Goal: Information Seeking & Learning: Find specific fact

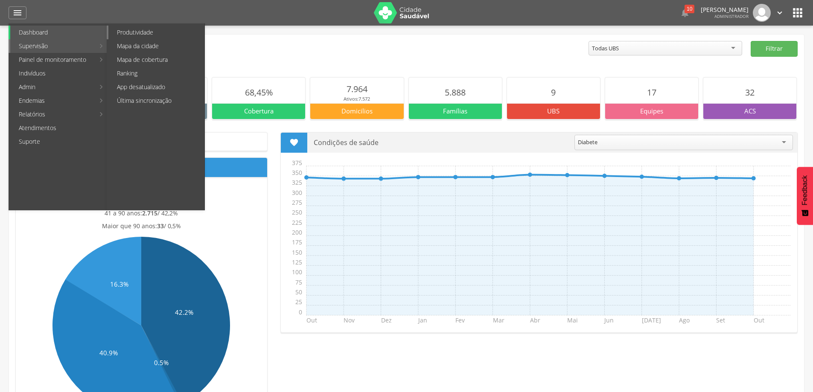
click at [148, 35] on link "Produtividade" at bounding box center [156, 33] width 96 height 14
type input "**********"
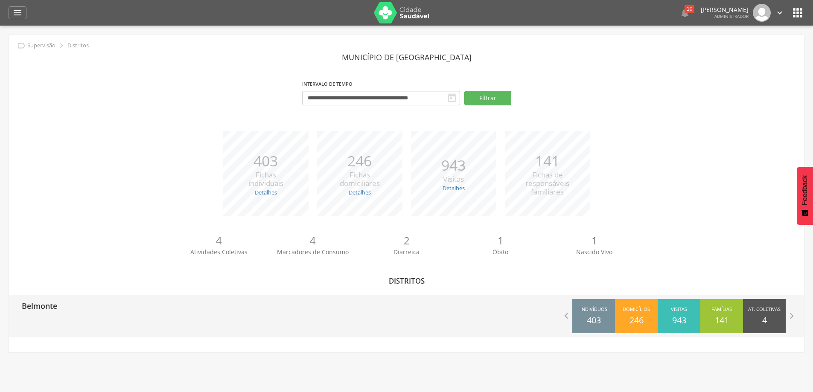
click at [43, 311] on p "Belmonte" at bounding box center [39, 303] width 35 height 17
type input "**********"
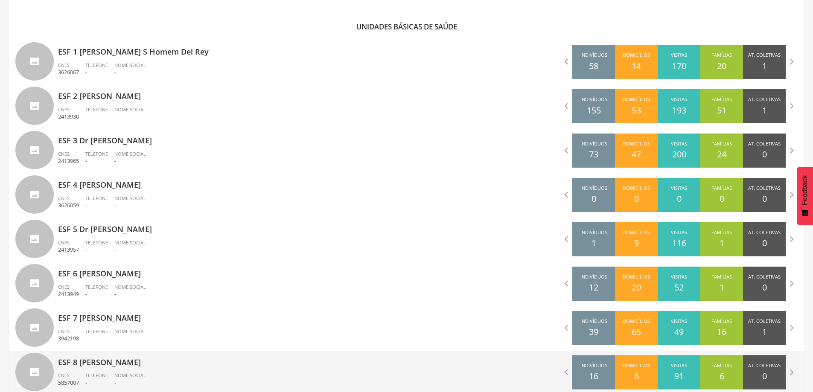
scroll to position [321, 0]
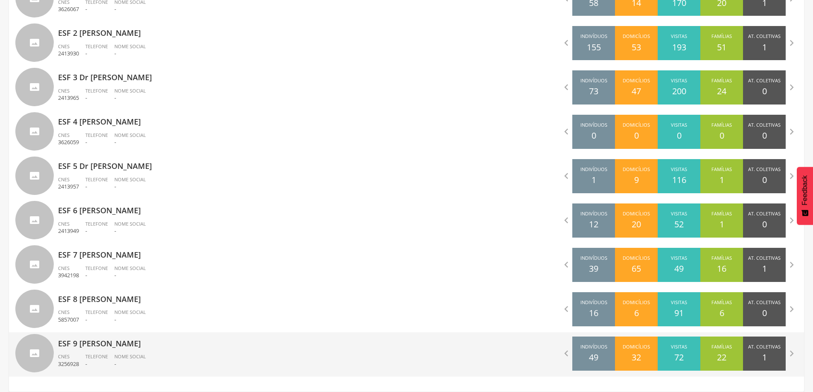
click at [125, 342] on p "ESF 9 [PERSON_NAME]" at bounding box center [229, 340] width 342 height 17
type input "**********"
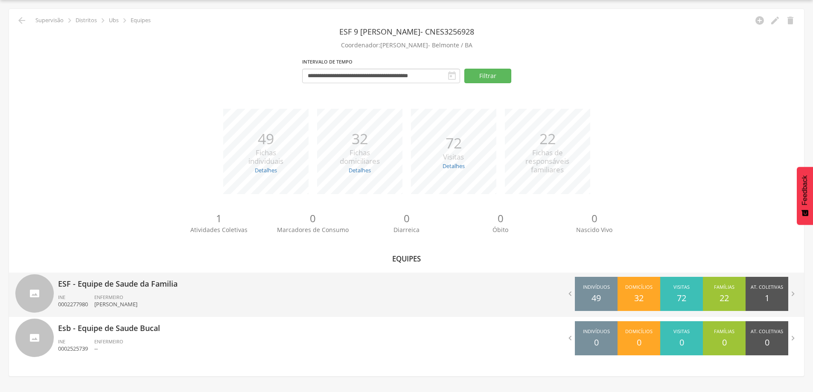
click at [141, 285] on p "ESF - Equipe de Saude da Familia" at bounding box center [229, 281] width 342 height 17
type input "**********"
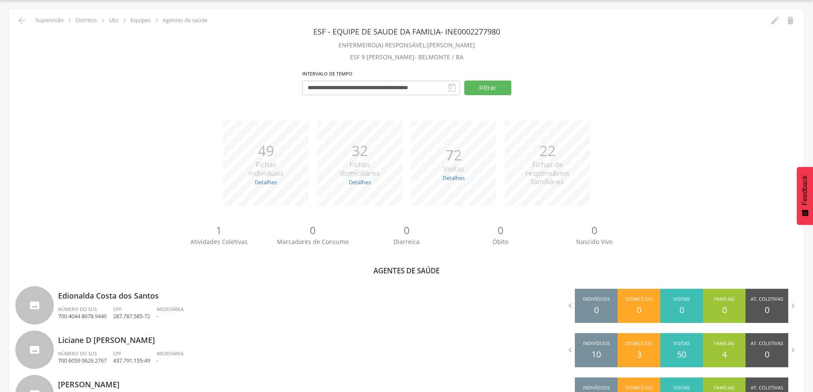
scroll to position [111, 0]
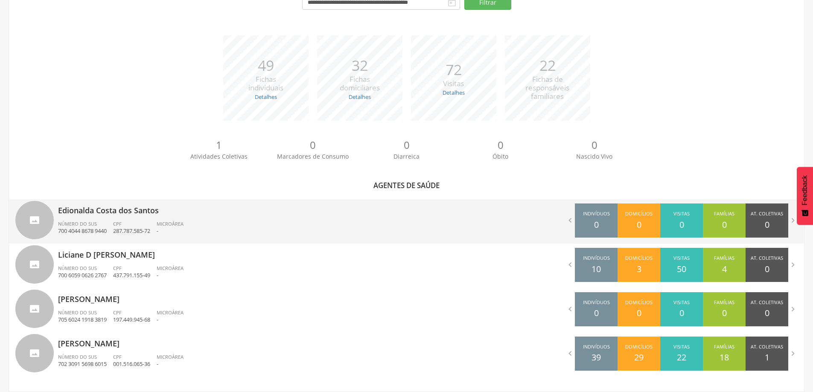
click at [145, 226] on div "CPF 287.787.585-72" at bounding box center [135, 228] width 44 height 15
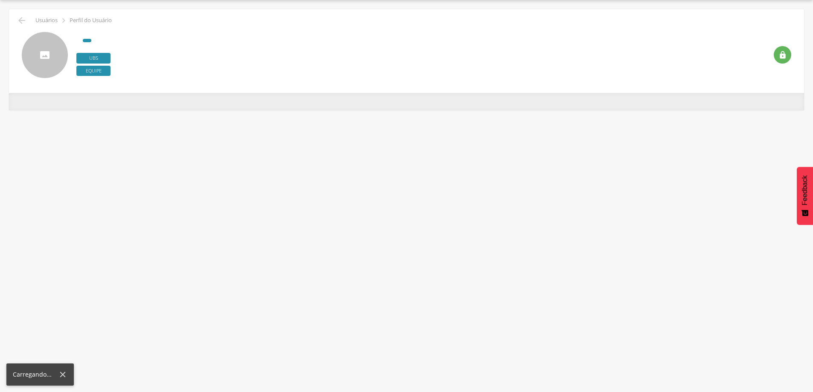
scroll to position [26, 0]
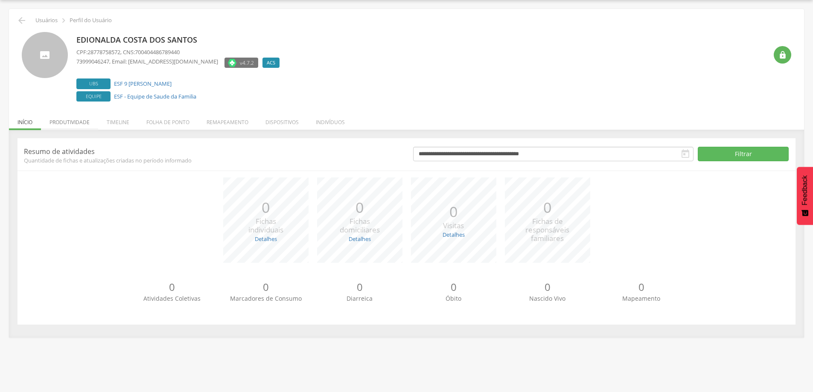
click at [82, 121] on li "Produtividade" at bounding box center [69, 120] width 57 height 20
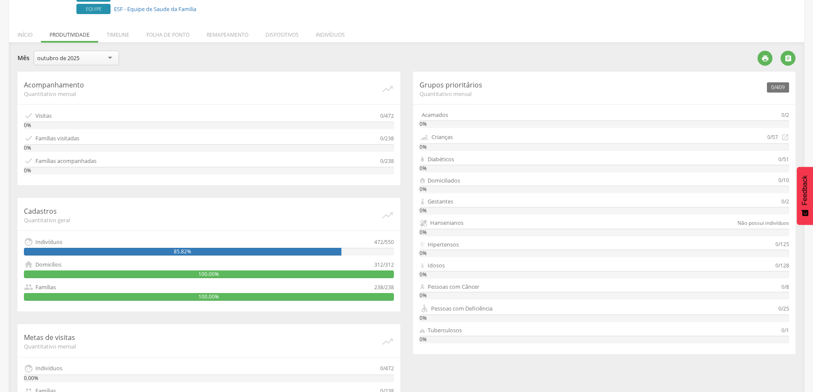
scroll to position [0, 0]
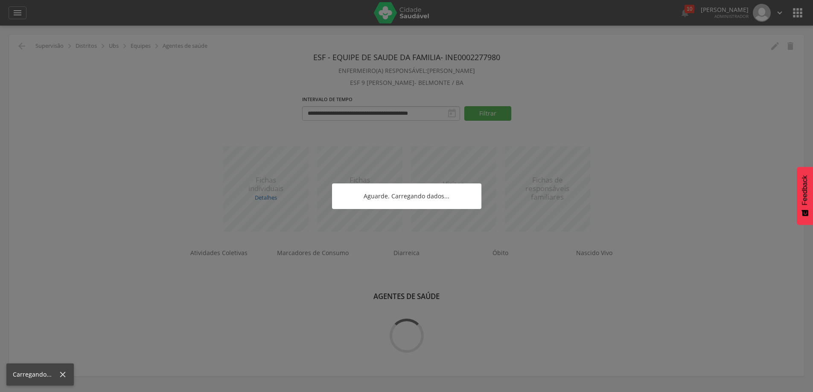
scroll to position [26, 0]
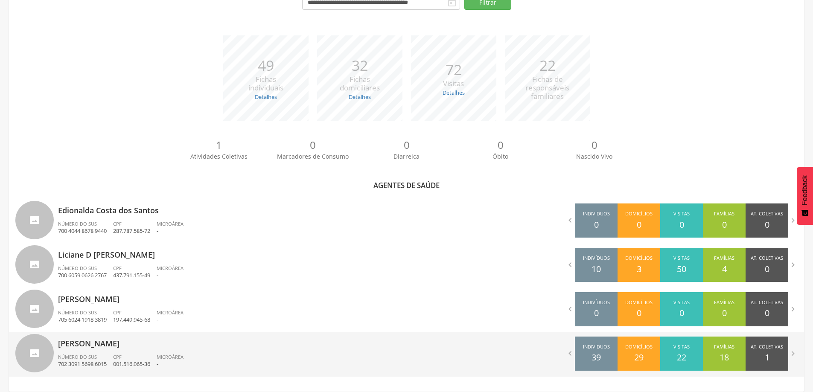
click at [94, 352] on div "Wellington Motta Santos Número do SUS 702 3091 5698 6015 CPF 001.516.065-36 Mic…" at bounding box center [229, 354] width 342 height 44
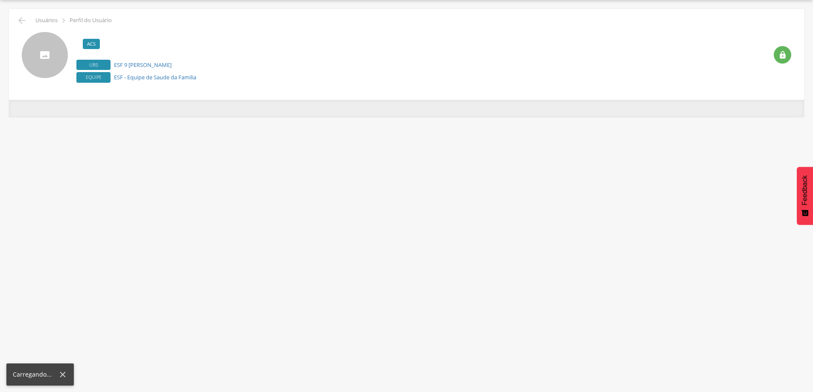
scroll to position [26, 0]
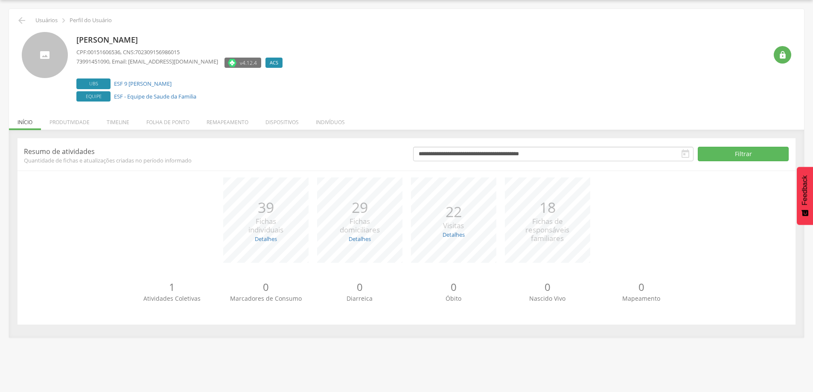
click at [67, 120] on li "Produtividade" at bounding box center [69, 120] width 57 height 20
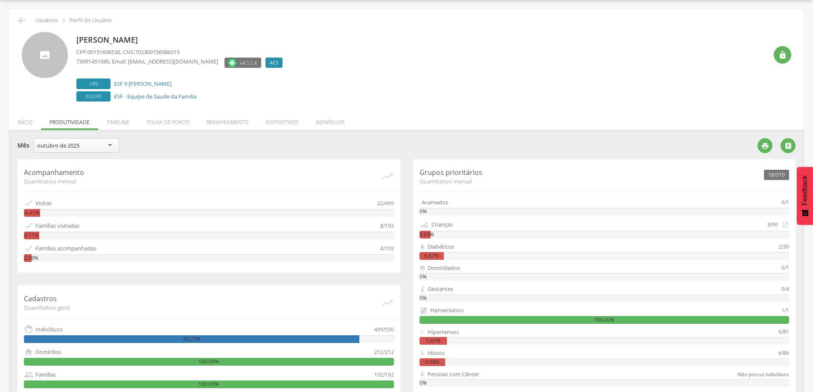
scroll to position [111, 0]
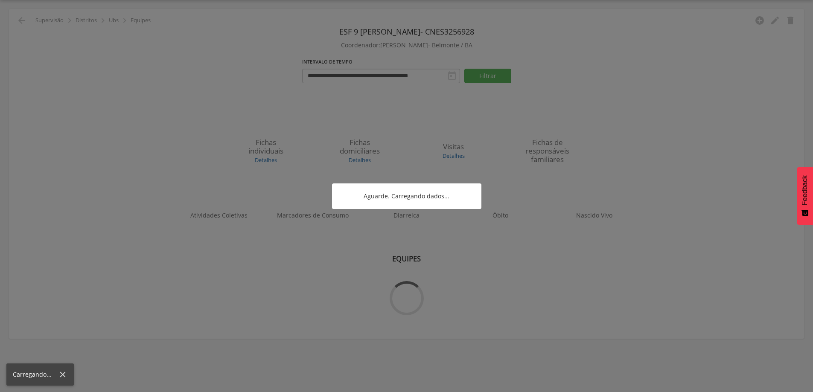
scroll to position [26, 0]
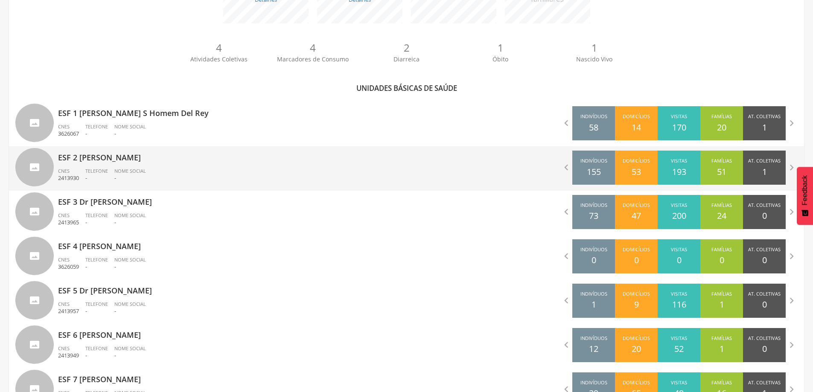
click at [146, 151] on p "ESF 2 [PERSON_NAME]" at bounding box center [229, 154] width 342 height 17
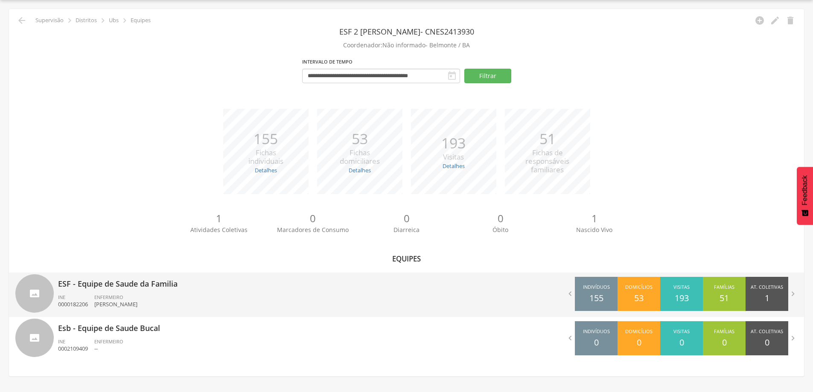
click at [125, 287] on p "ESF - Equipe de Saude da Familia" at bounding box center [229, 281] width 342 height 17
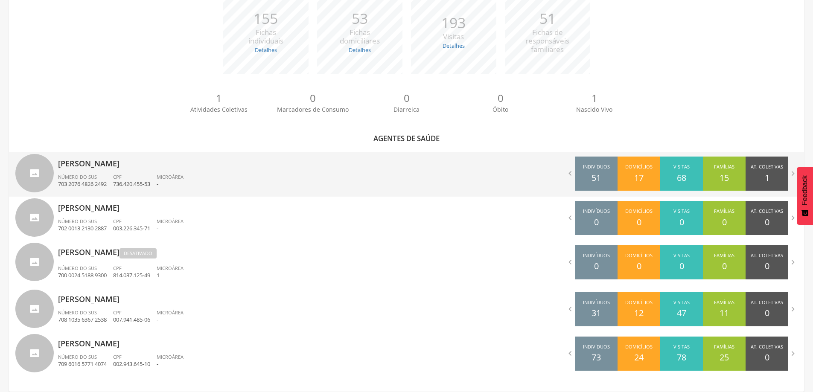
click at [93, 159] on p "[PERSON_NAME]" at bounding box center [229, 160] width 342 height 17
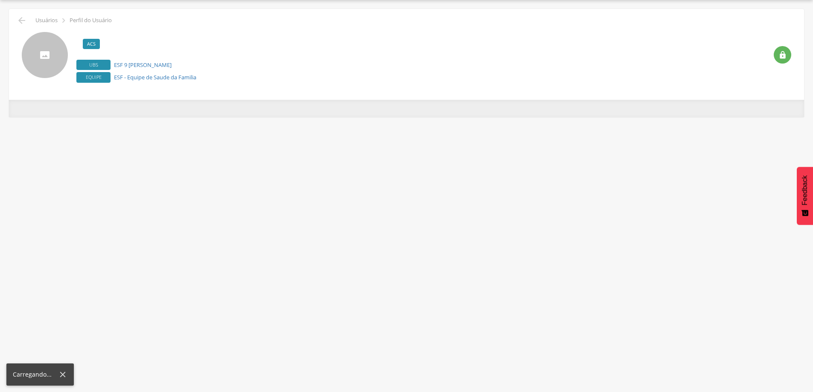
scroll to position [26, 0]
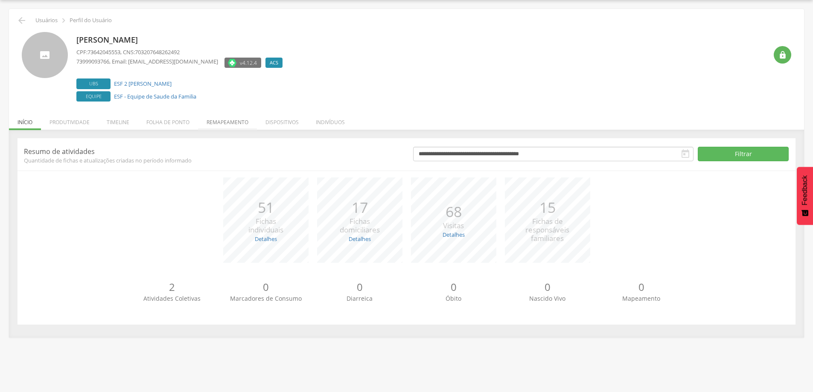
click at [209, 122] on li "Remapeamento" at bounding box center [227, 120] width 59 height 20
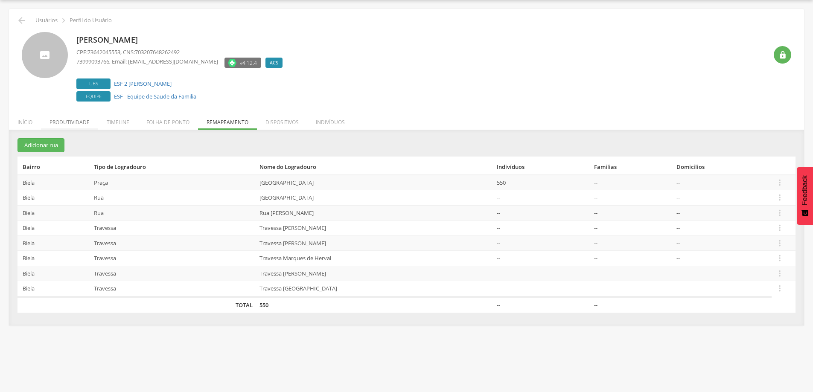
click at [75, 125] on li "Produtividade" at bounding box center [69, 120] width 57 height 20
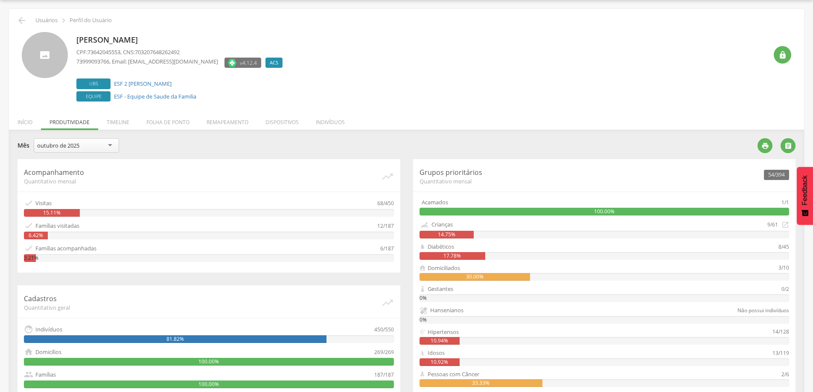
scroll to position [165, 0]
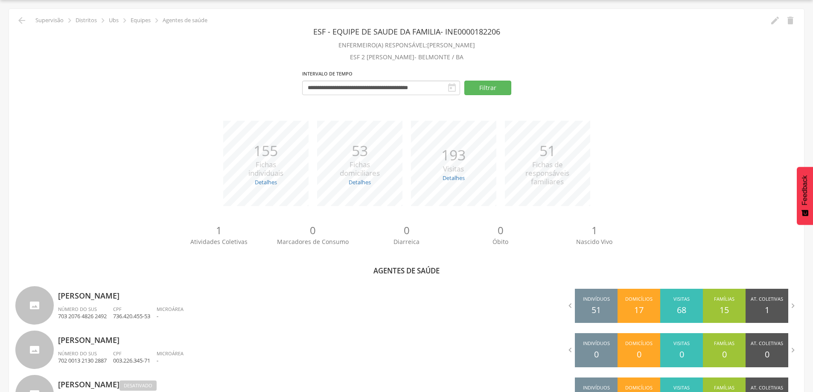
scroll to position [158, 0]
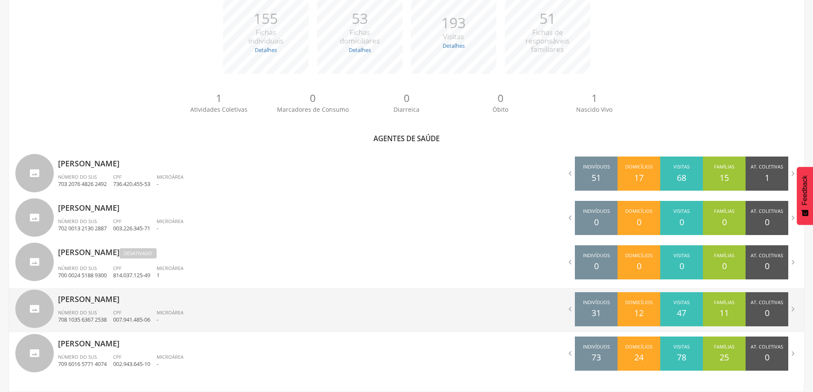
click at [102, 306] on div "[PERSON_NAME] Número do SUS 708 1035 6367 2538 CPF 007.941.485-06 Microárea -" at bounding box center [229, 310] width 342 height 44
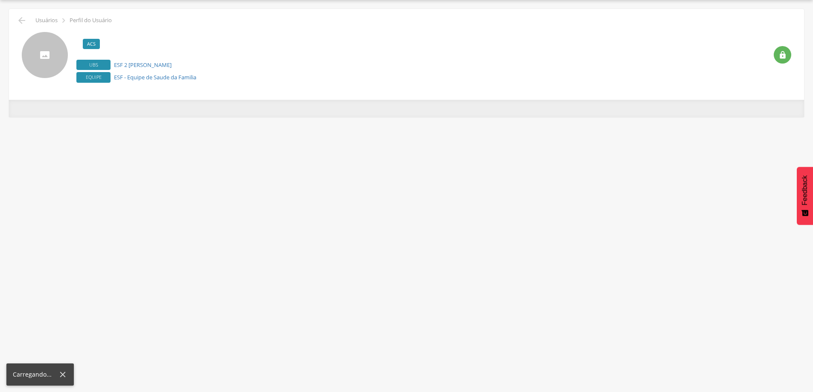
scroll to position [26, 0]
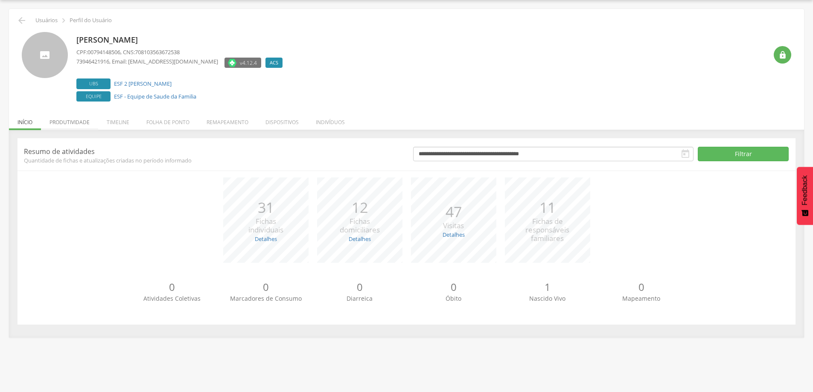
click at [71, 125] on li "Produtividade" at bounding box center [69, 120] width 57 height 20
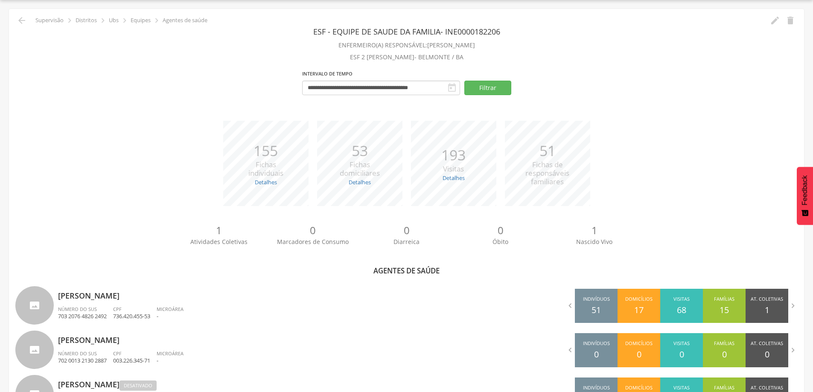
scroll to position [158, 0]
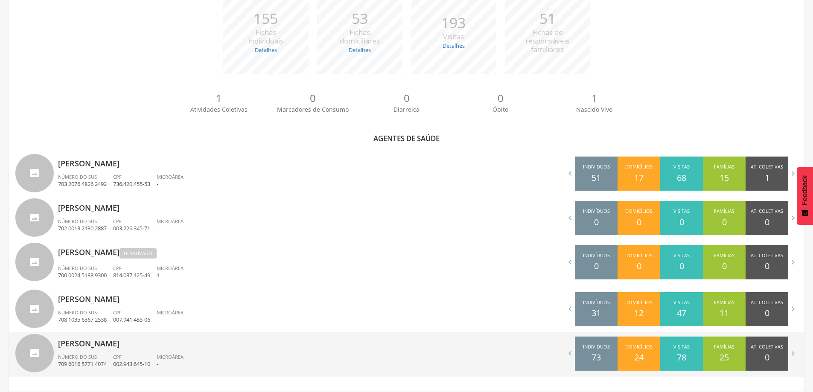
click at [111, 342] on p "[PERSON_NAME]" at bounding box center [229, 340] width 342 height 17
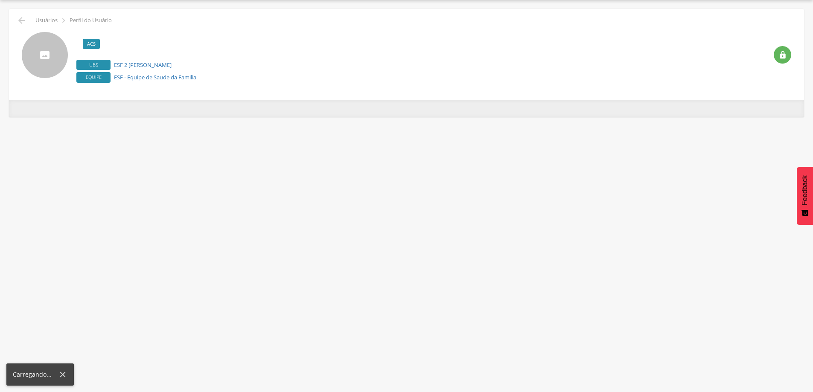
scroll to position [26, 0]
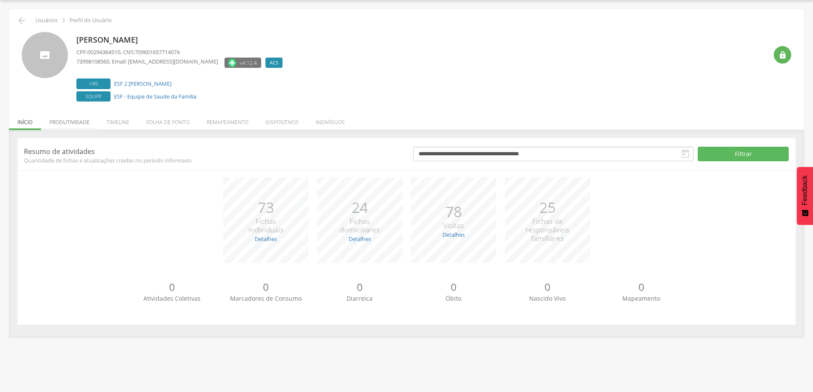
click at [58, 117] on li "Produtividade" at bounding box center [69, 120] width 57 height 20
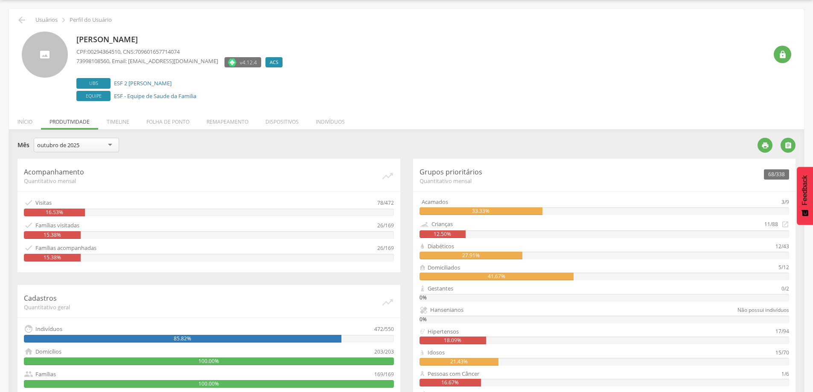
scroll to position [0, 0]
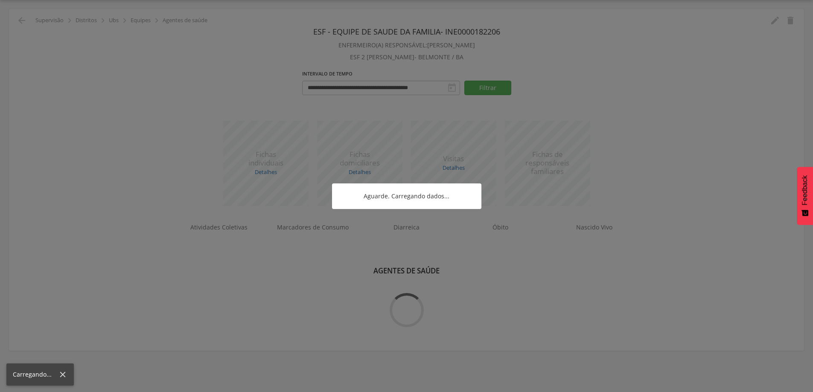
scroll to position [158, 0]
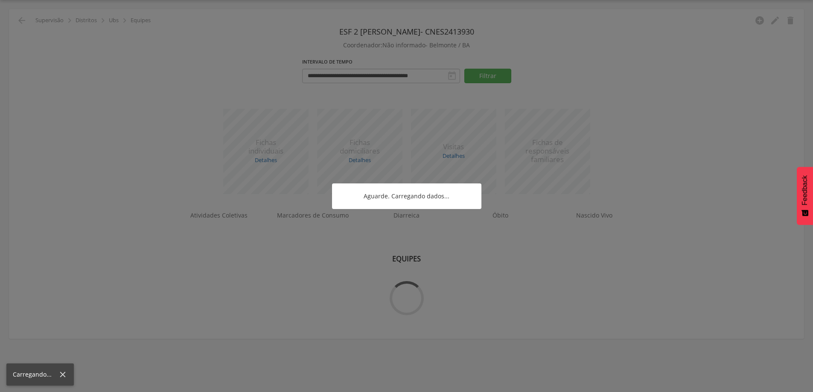
scroll to position [26, 0]
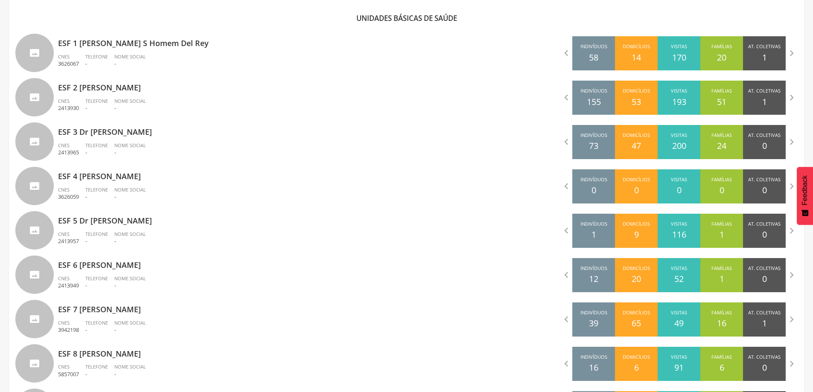
scroll to position [321, 0]
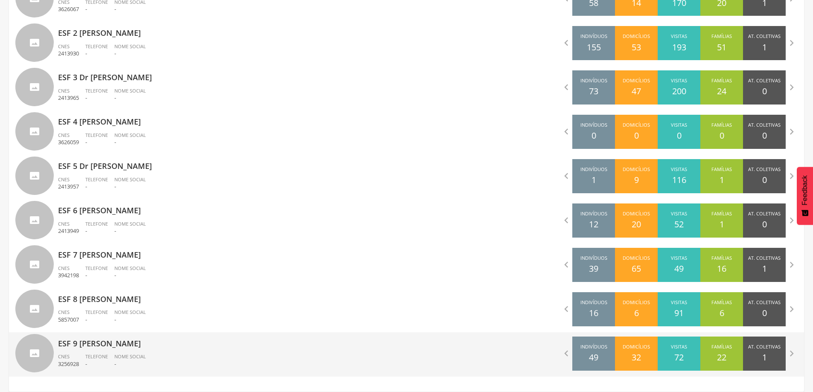
click at [77, 351] on div "ESF 9 [PERSON_NAME] dos Santos CNES 3256928 Telefone - Nome Social -" at bounding box center [229, 354] width 342 height 44
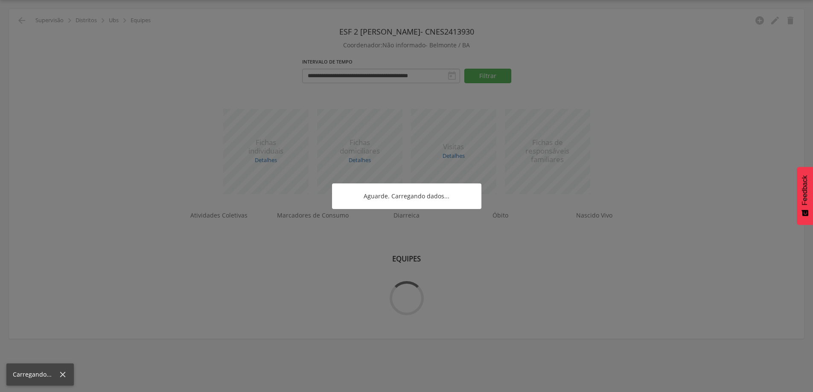
scroll to position [26, 0]
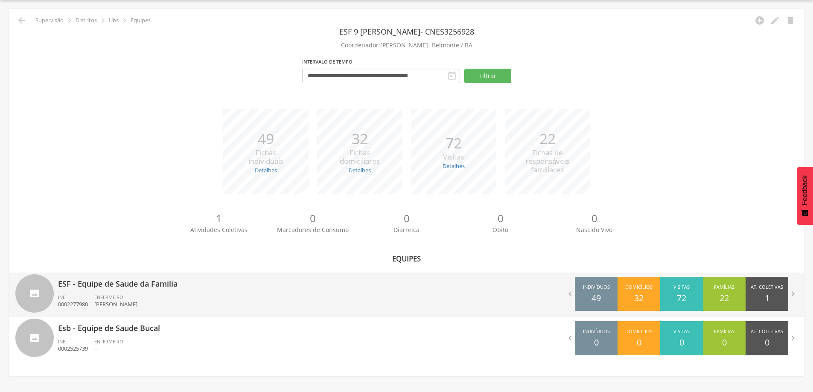
click at [108, 285] on p "ESF - Equipe de Saude da Familia" at bounding box center [229, 281] width 342 height 17
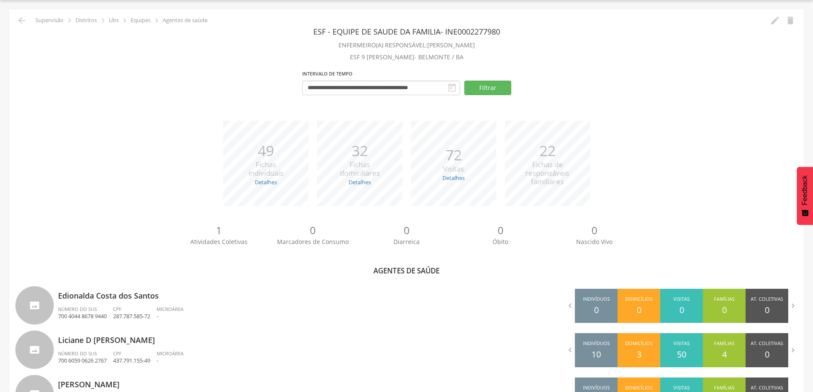
scroll to position [111, 0]
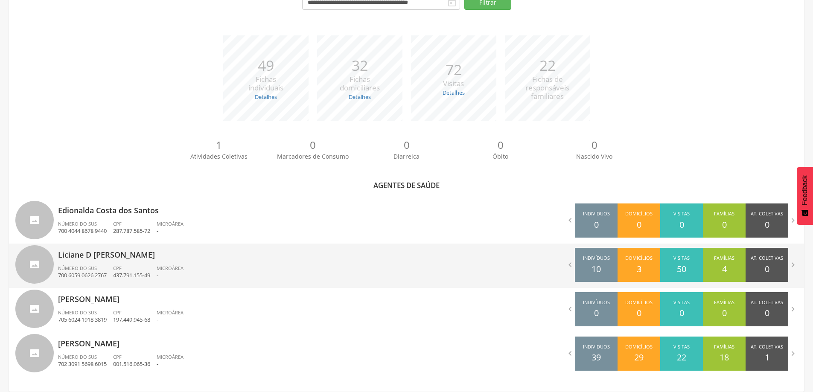
click at [111, 272] on div "Número do SUS 700 6059 0626 2767" at bounding box center [85, 272] width 55 height 15
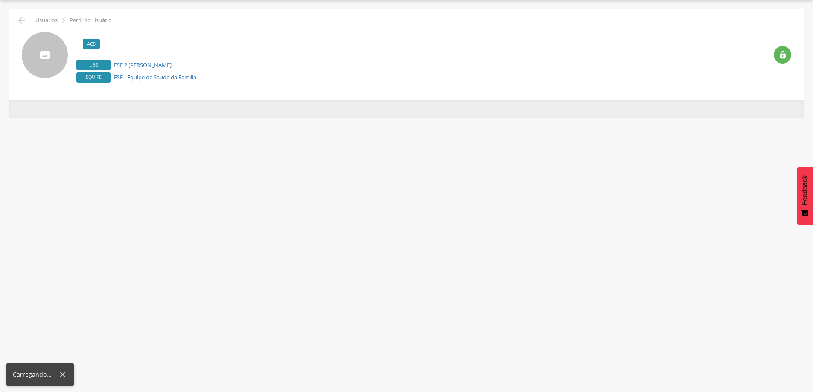
scroll to position [26, 0]
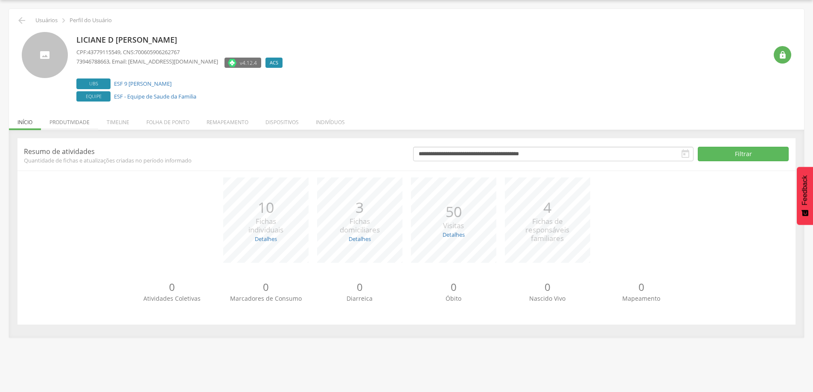
click at [78, 124] on li "Produtividade" at bounding box center [69, 120] width 57 height 20
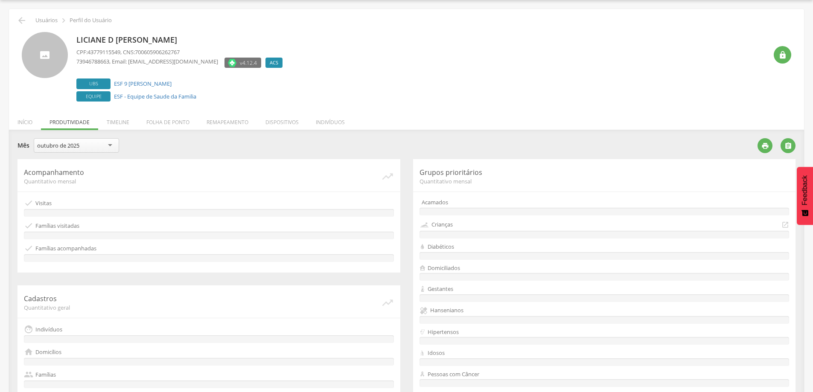
scroll to position [165, 0]
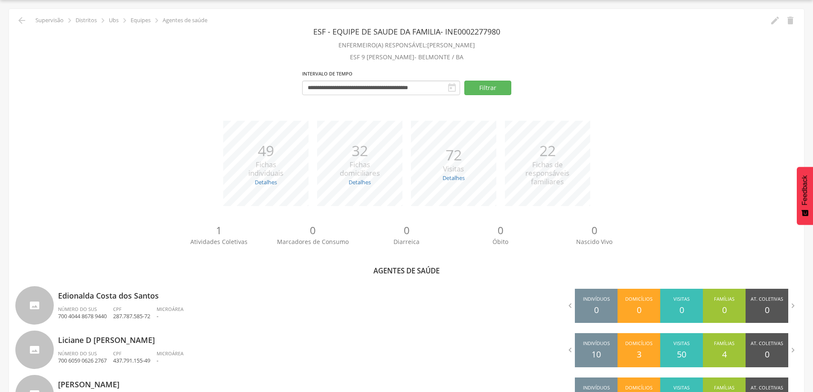
scroll to position [111, 0]
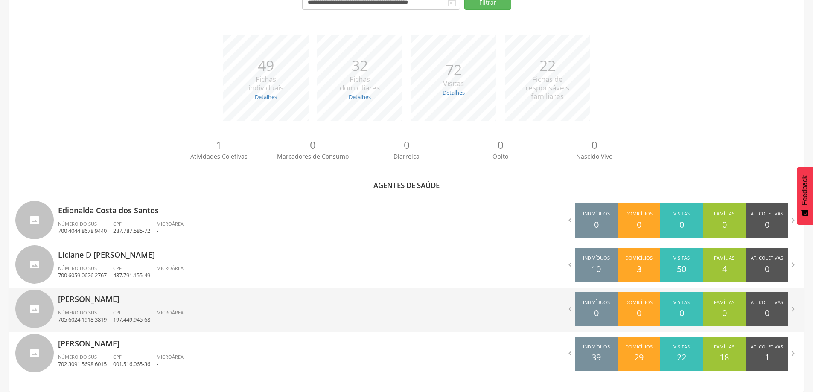
click at [149, 305] on div "[PERSON_NAME] da Costa Número do SUS 705 6024 1918 3819 CPF 197.449.945-68 Micr…" at bounding box center [229, 310] width 342 height 44
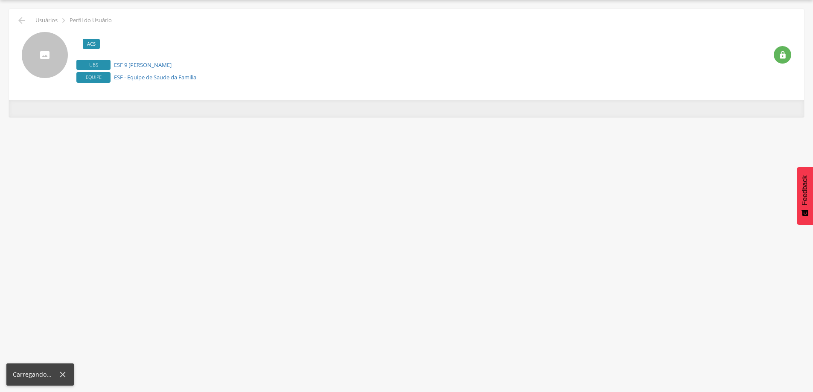
scroll to position [26, 0]
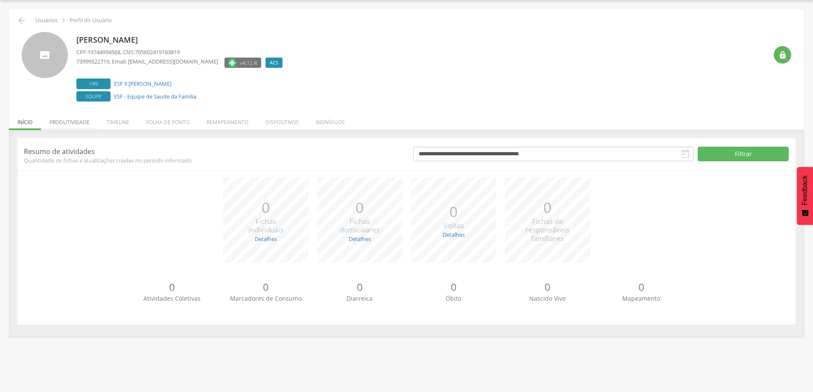
click at [76, 121] on li "Produtividade" at bounding box center [69, 120] width 57 height 20
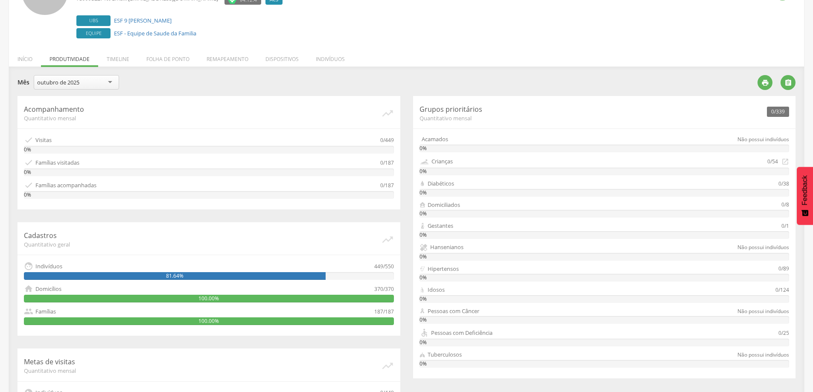
scroll to position [0, 0]
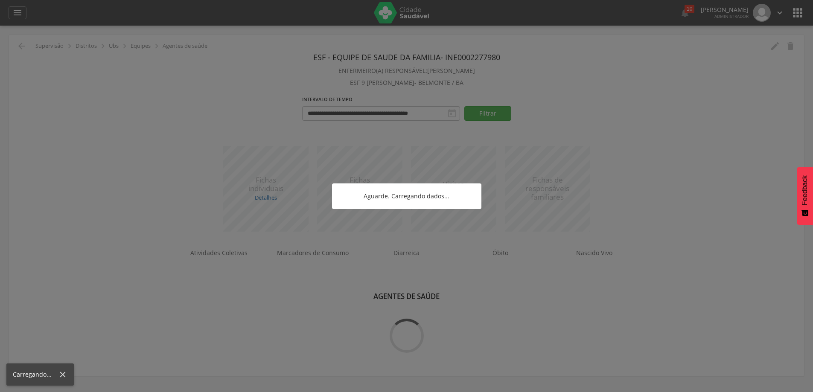
scroll to position [26, 0]
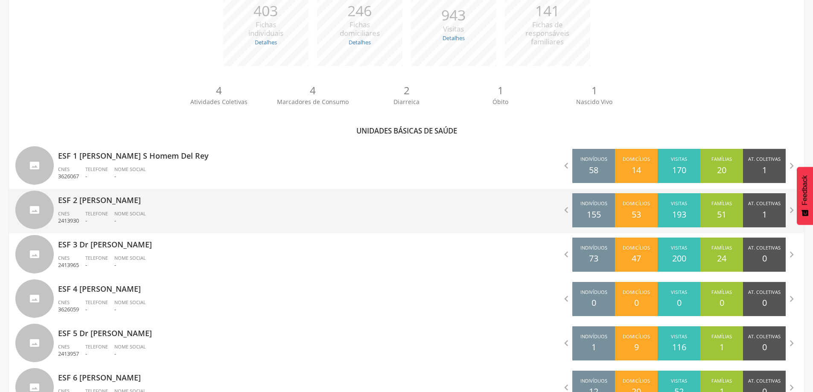
click at [124, 212] on span "Nome Social" at bounding box center [130, 213] width 32 height 6
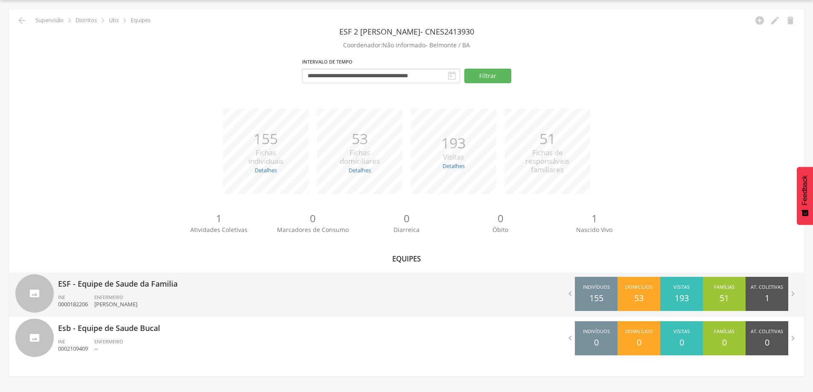
click at [117, 282] on p "ESF - Equipe de Saude da Familia" at bounding box center [229, 281] width 342 height 17
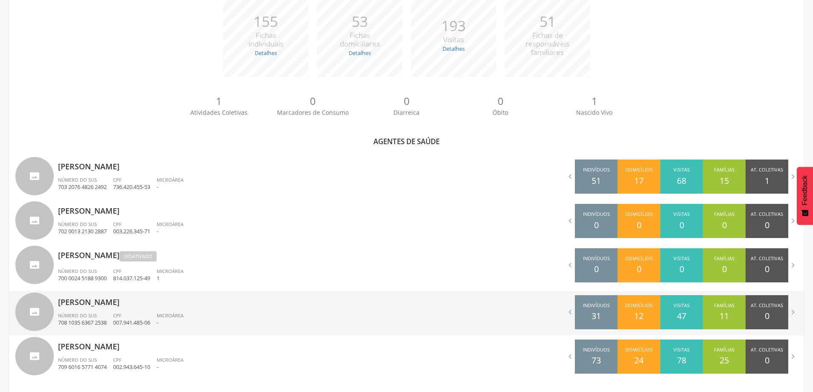
scroll to position [158, 0]
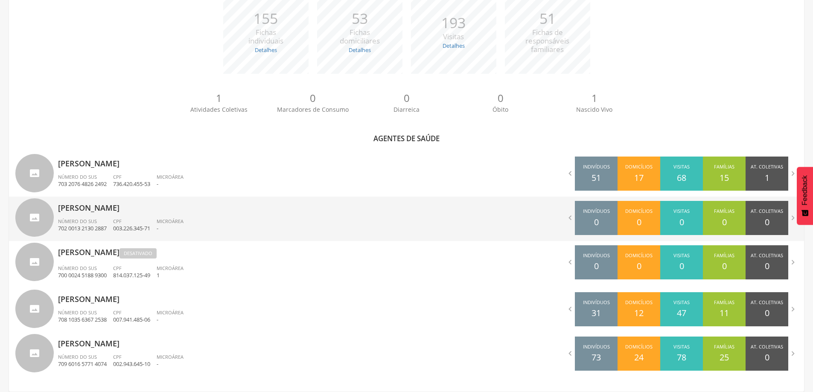
click at [123, 214] on div "[PERSON_NAME] dos Santos Número do SUS 702 0013 2130 2887 CPF 003.226.345-71 Mi…" at bounding box center [229, 219] width 342 height 44
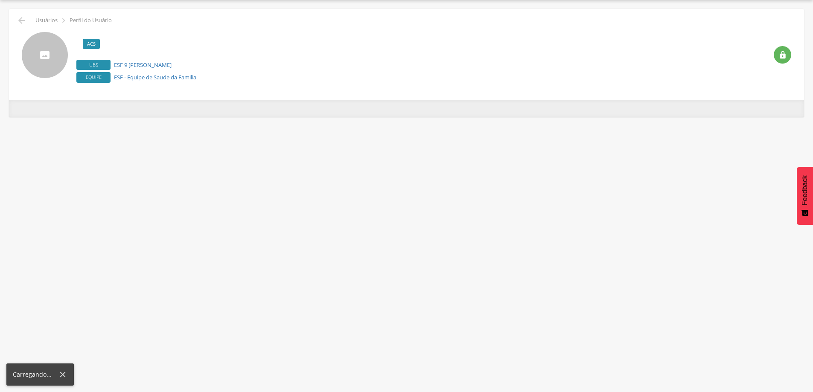
scroll to position [26, 0]
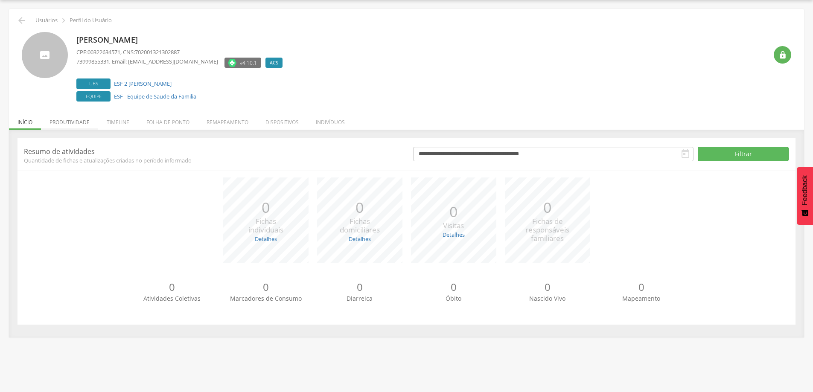
click at [66, 121] on li "Produtividade" at bounding box center [69, 120] width 57 height 20
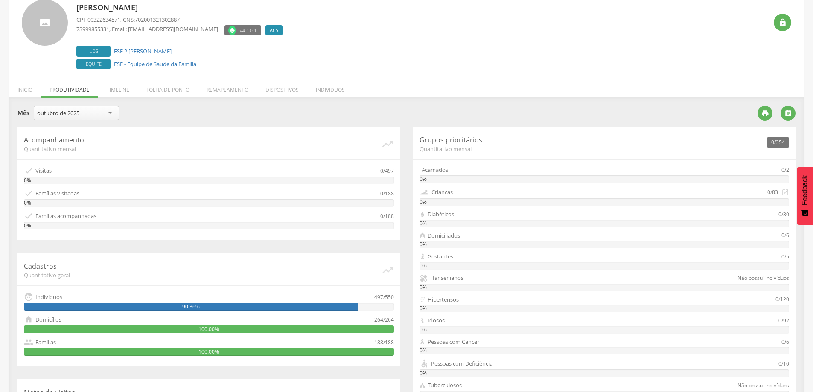
scroll to position [0, 0]
